Goal: Information Seeking & Learning: Learn about a topic

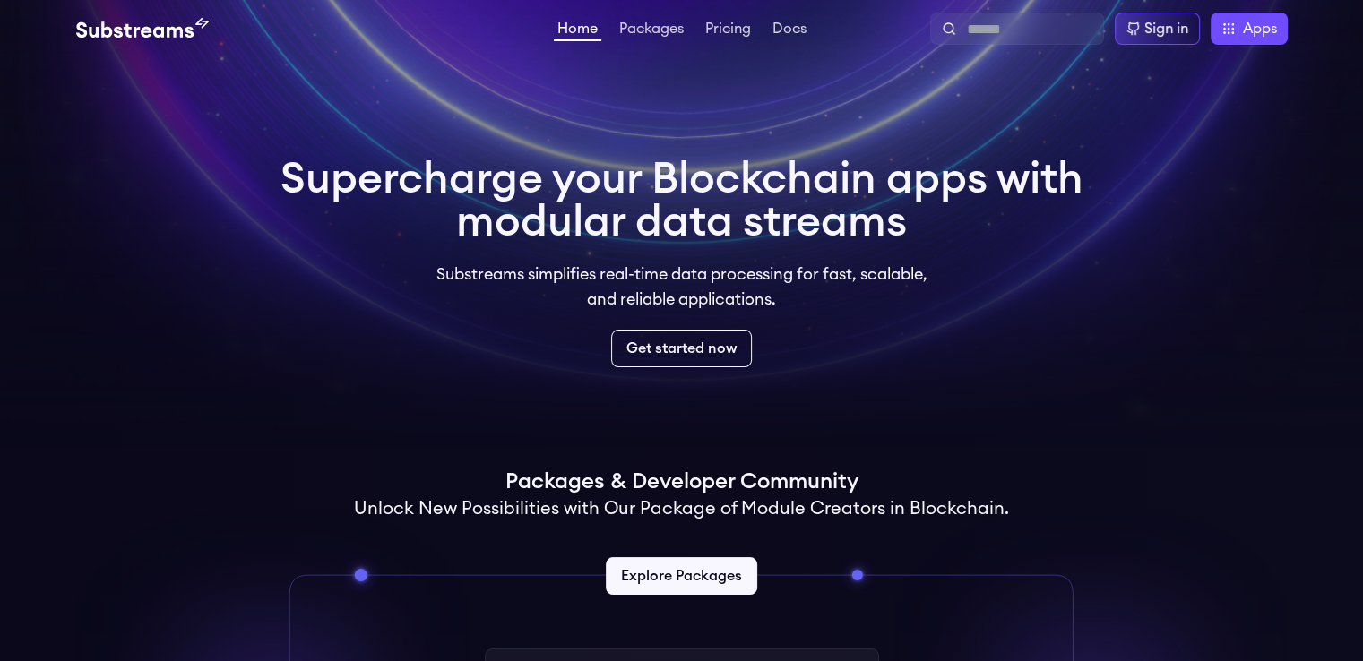
click at [781, 80] on video at bounding box center [681, 224] width 1363 height 448
click at [726, 20] on li "Pricing" at bounding box center [728, 29] width 53 height 22
click at [685, 23] on link "Packages" at bounding box center [652, 31] width 72 height 18
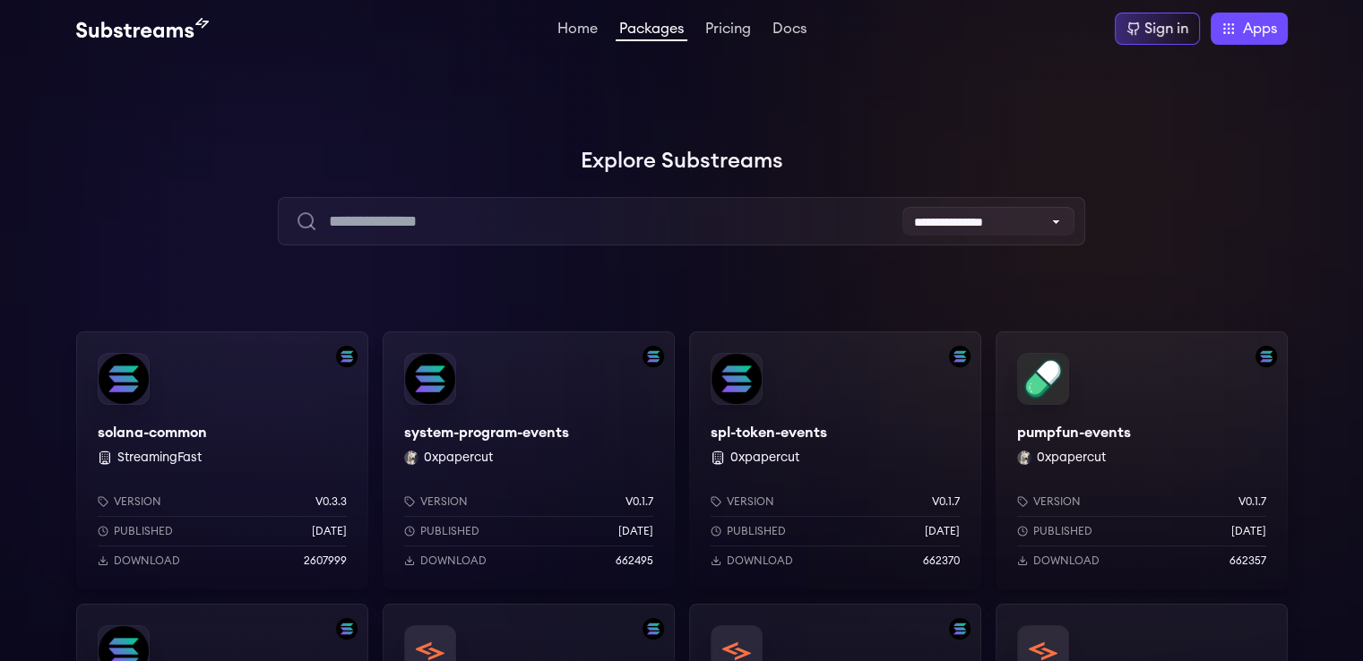
click at [729, 24] on link "Pricing" at bounding box center [728, 31] width 53 height 18
drag, startPoint x: 611, startPoint y: 138, endPoint x: 697, endPoint y: 104, distance: 92.5
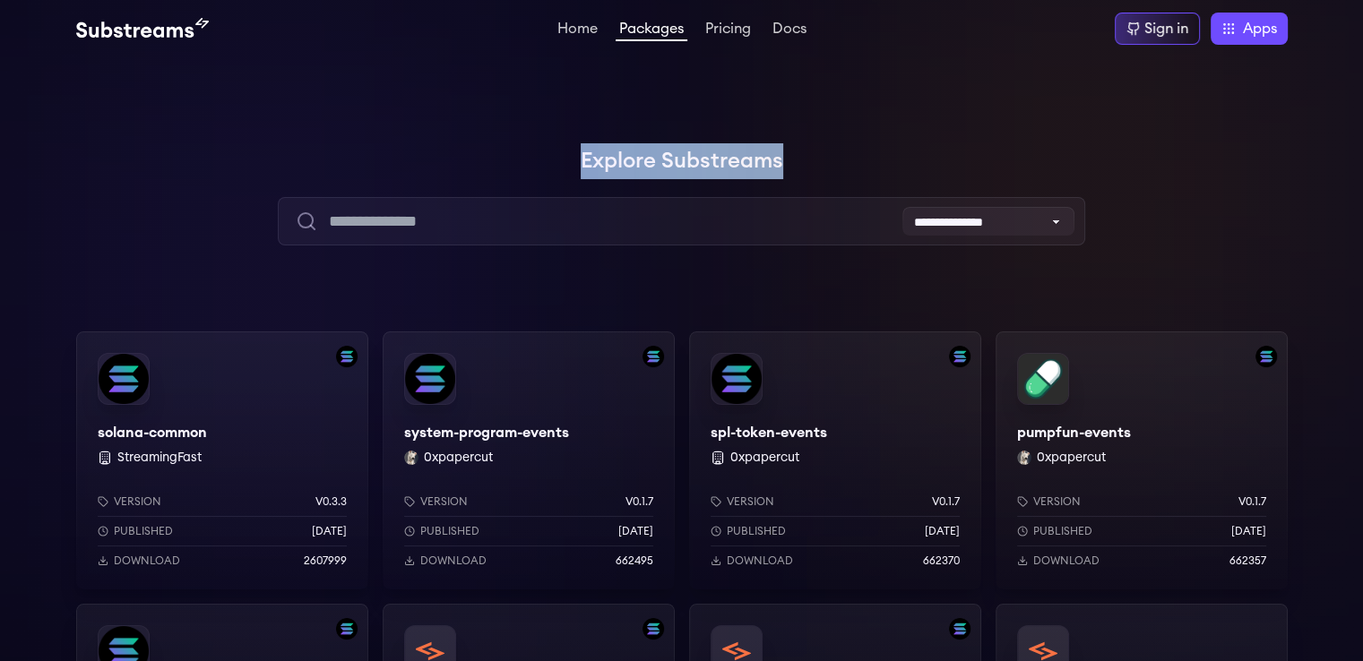
drag, startPoint x: 740, startPoint y: 140, endPoint x: 601, endPoint y: 125, distance: 139.7
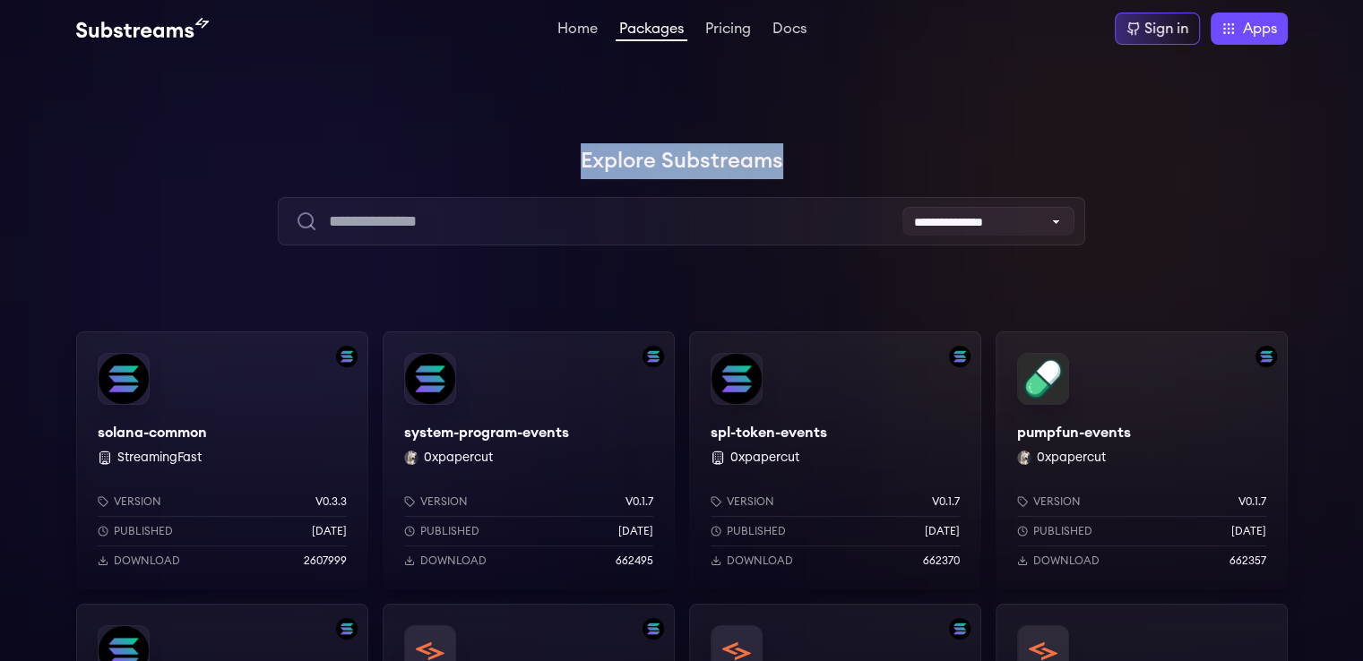
drag, startPoint x: 650, startPoint y: 110, endPoint x: 751, endPoint y: 131, distance: 103.3
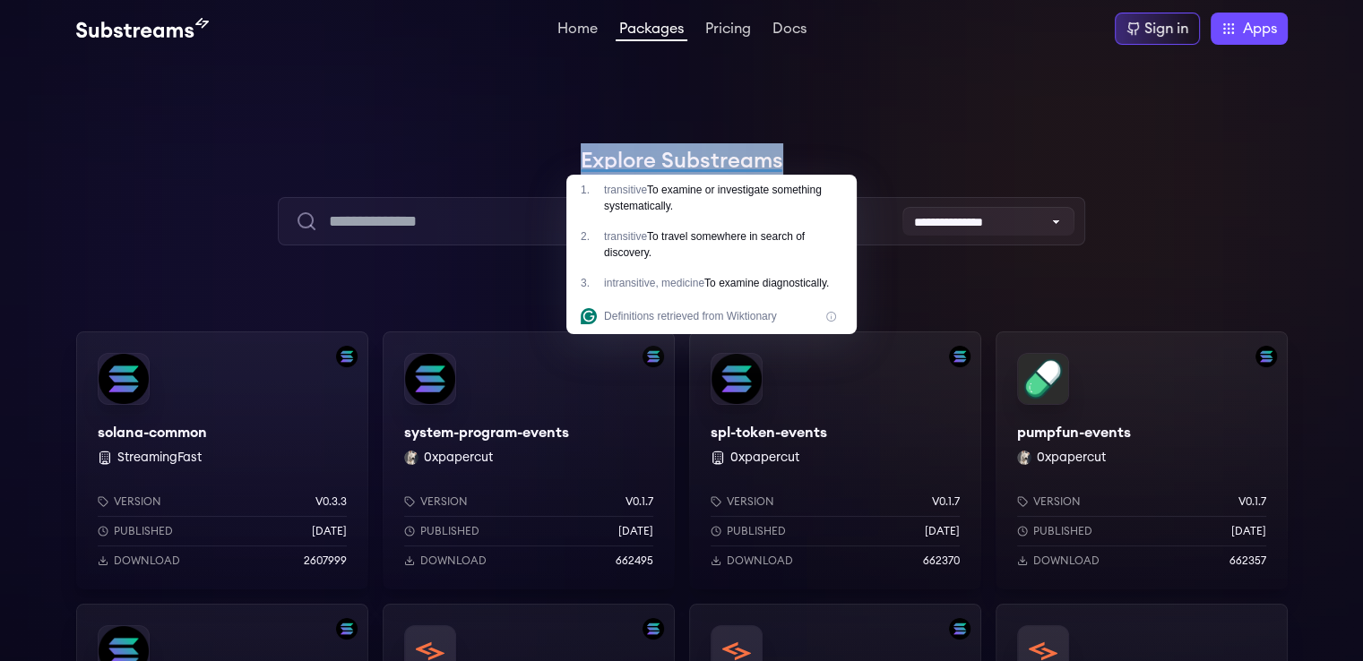
drag, startPoint x: 751, startPoint y: 131, endPoint x: 591, endPoint y: 130, distance: 160.4
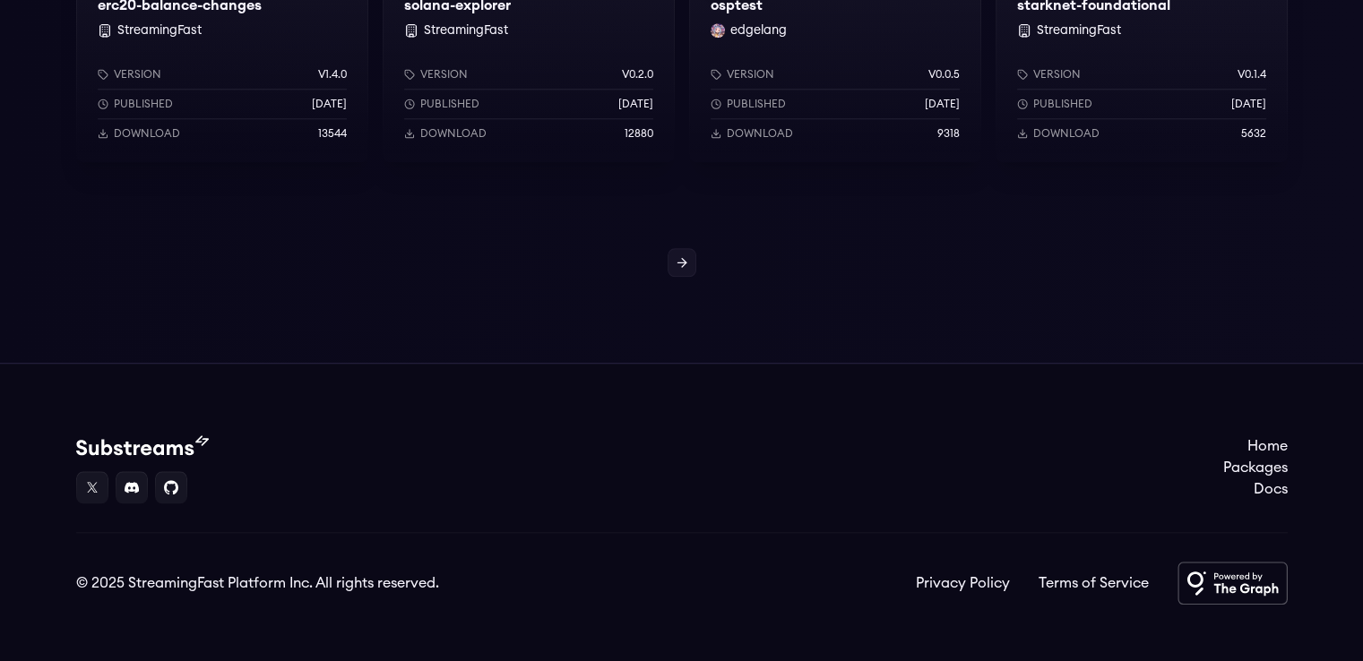
scroll to position [1804, 0]
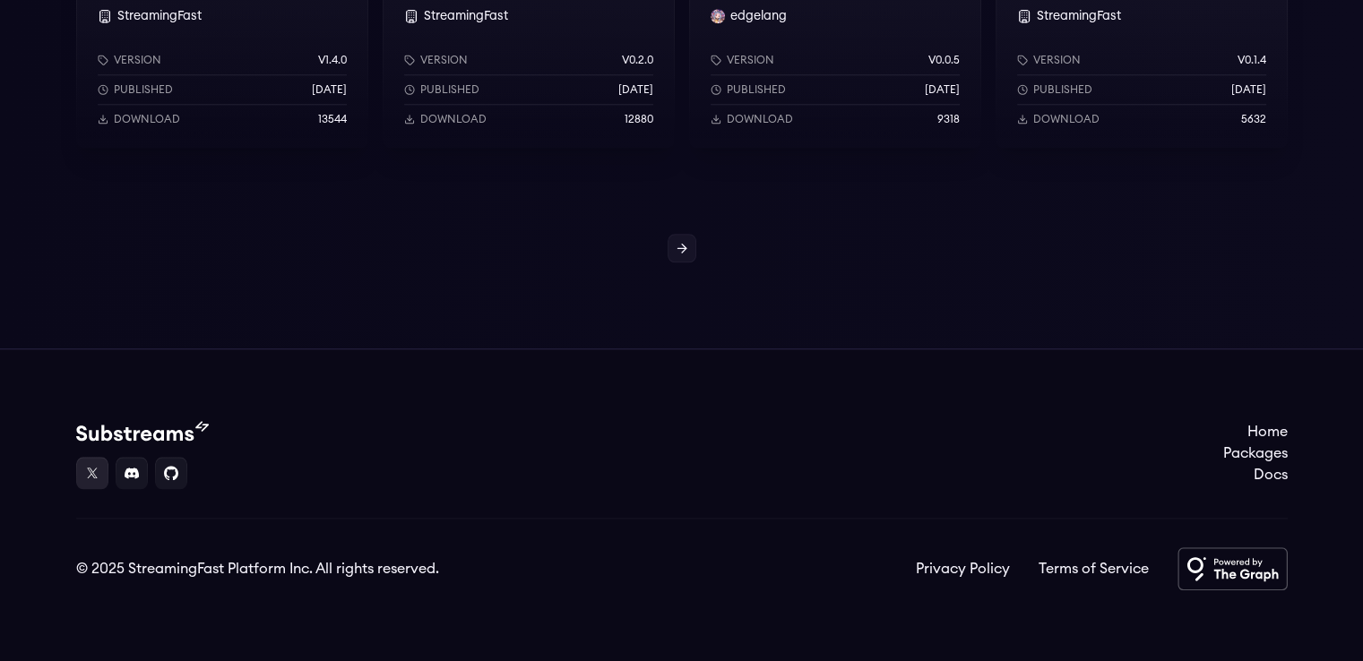
click at [97, 481] on link at bounding box center [92, 473] width 32 height 32
click at [1265, 478] on link "Docs" at bounding box center [1255, 475] width 65 height 22
click at [683, 255] on link at bounding box center [682, 248] width 29 height 29
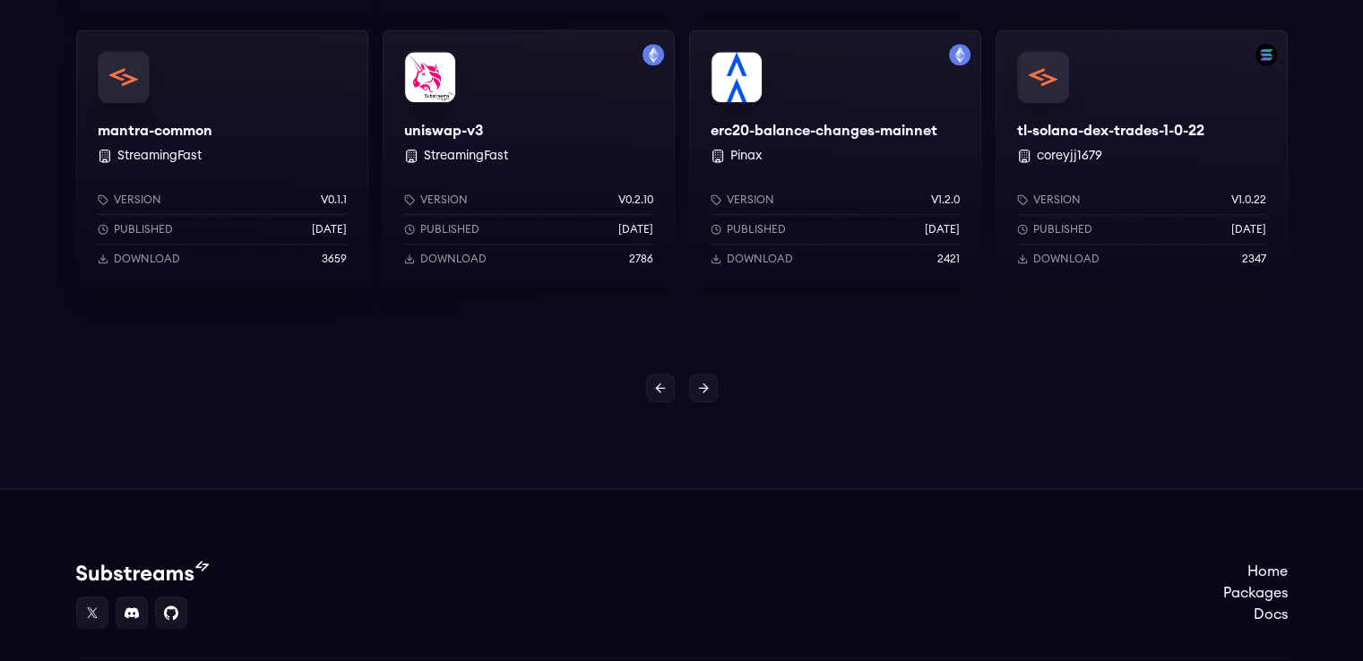
scroll to position [1678, 0]
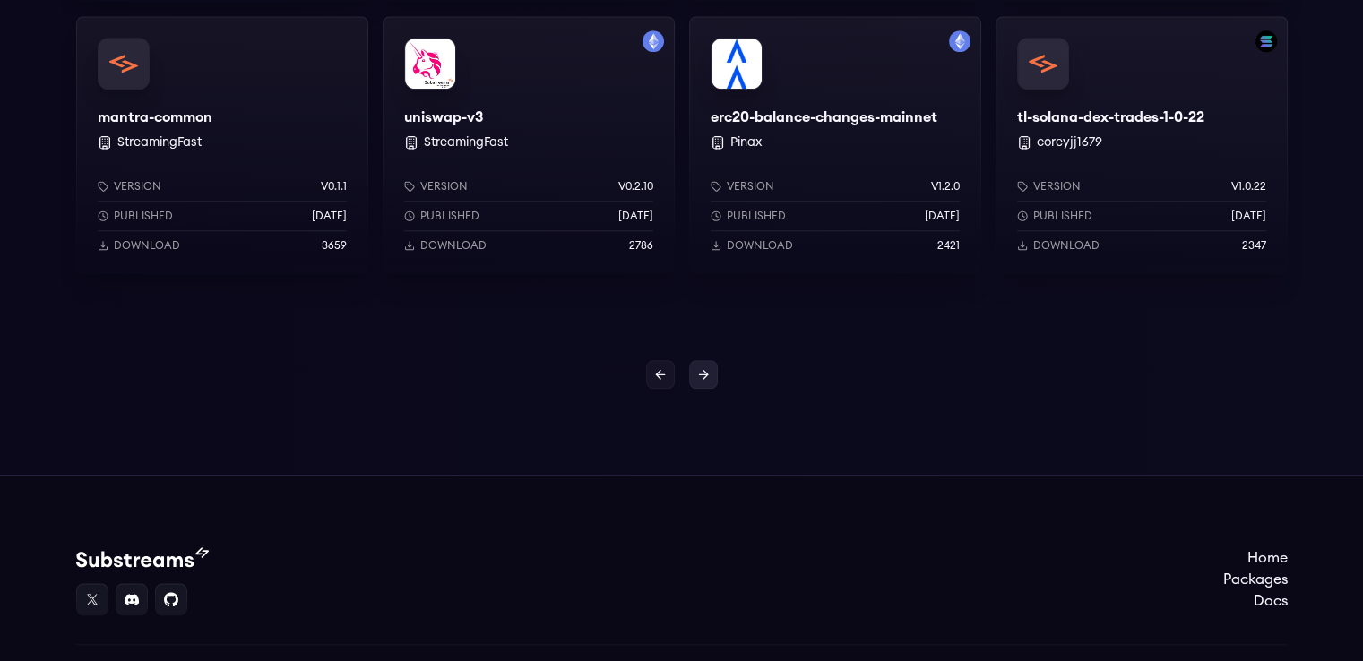
click at [704, 367] on icon at bounding box center [703, 374] width 14 height 14
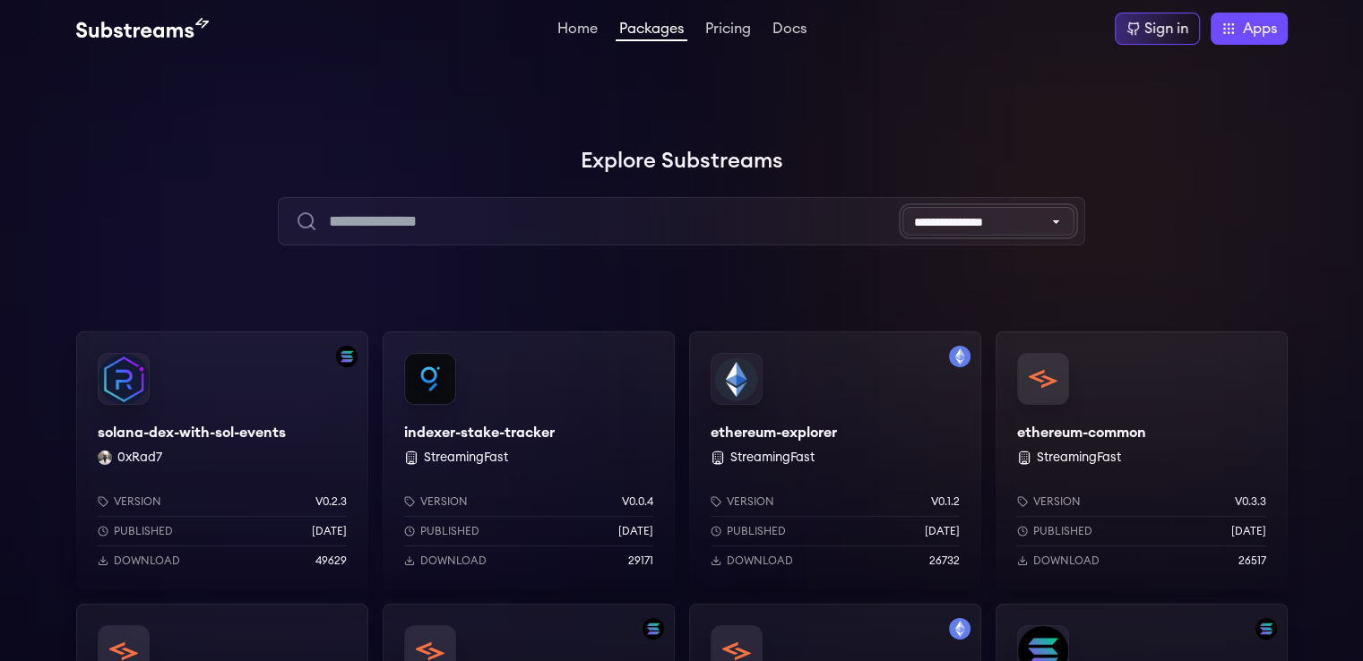
drag, startPoint x: 1006, startPoint y: 216, endPoint x: 978, endPoint y: 218, distance: 28.7
click at [978, 218] on select "**********" at bounding box center [988, 221] width 172 height 29
